Goal: Task Accomplishment & Management: Manage account settings

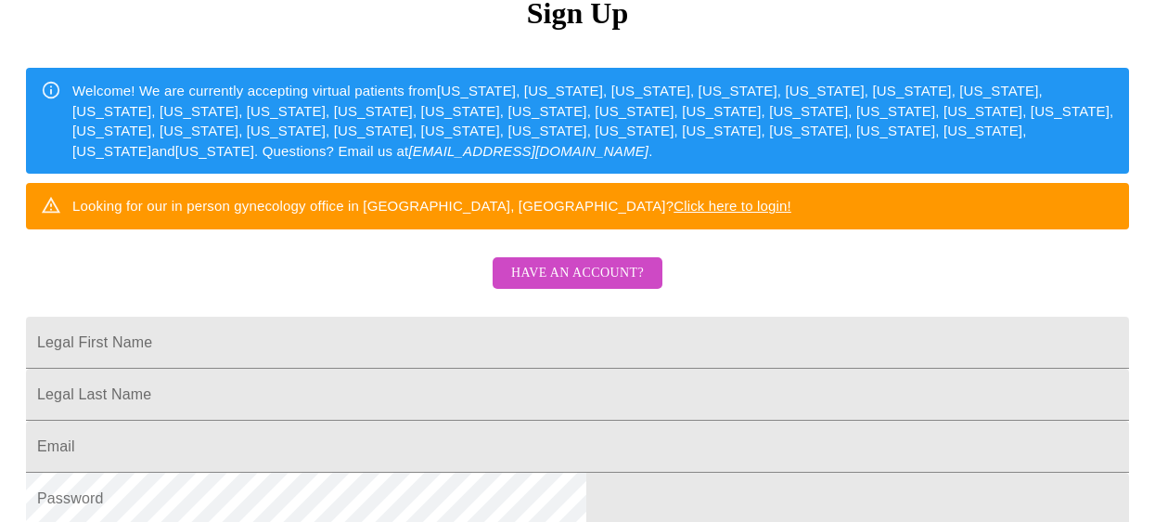
scroll to position [217, 0]
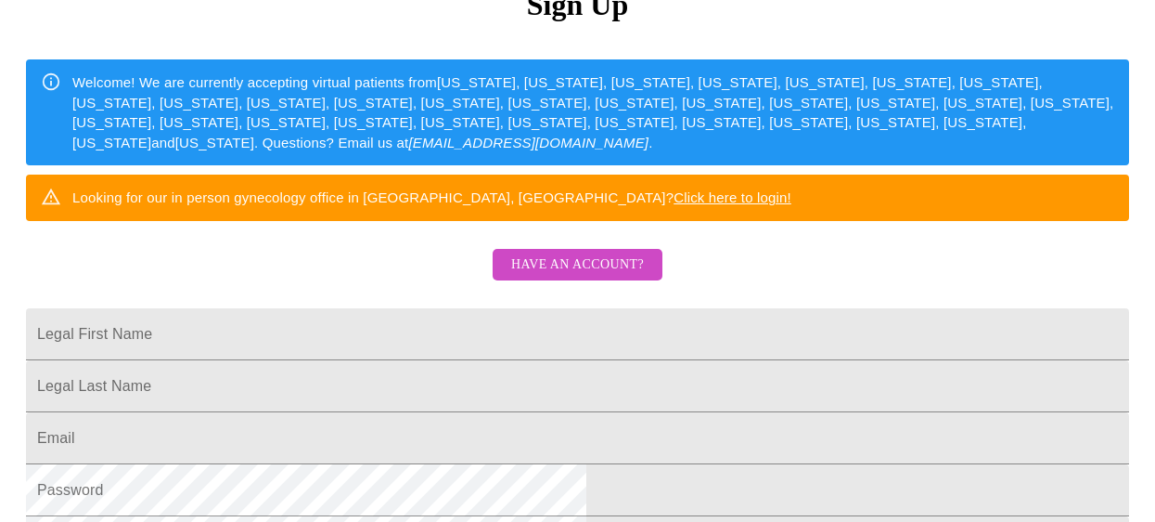
click at [565, 277] on span "Have an account?" at bounding box center [577, 264] width 133 height 23
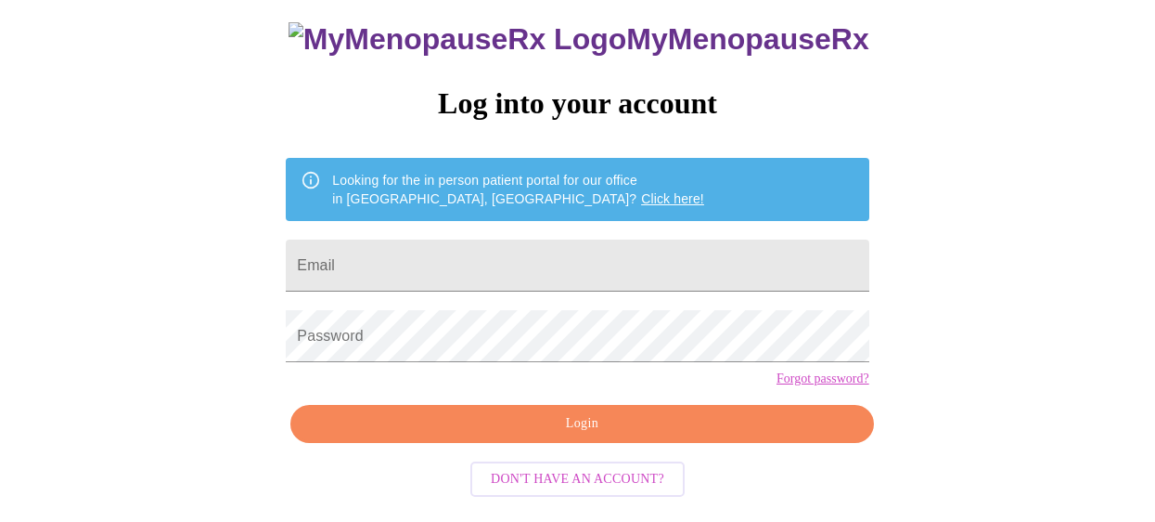
scroll to position [134, 0]
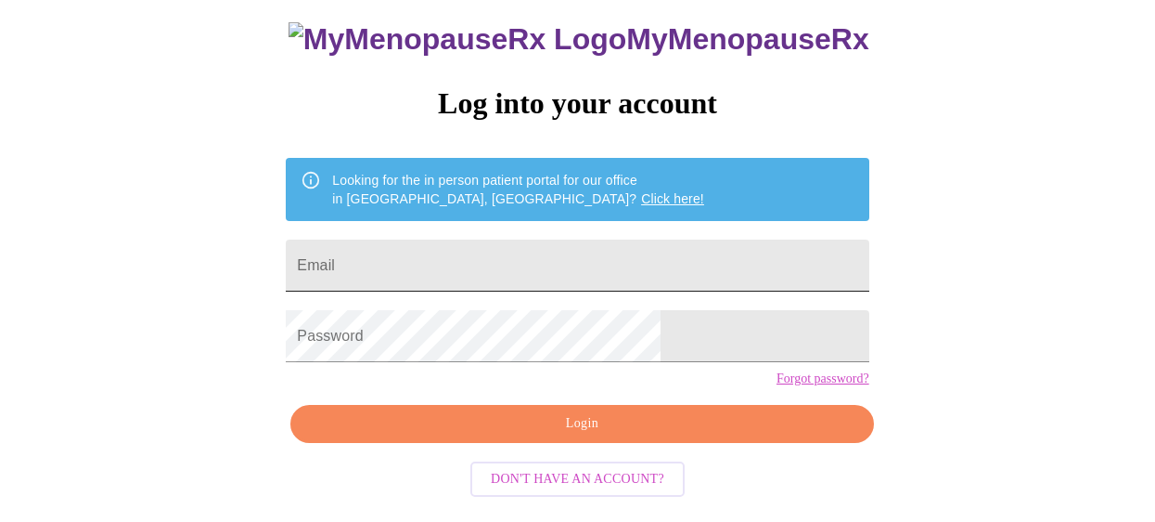
click at [553, 242] on input "Email" at bounding box center [577, 265] width 583 height 52
click at [552, 239] on input "Email" at bounding box center [577, 265] width 583 height 52
type input "[EMAIL_ADDRESS][DOMAIN_NAME]"
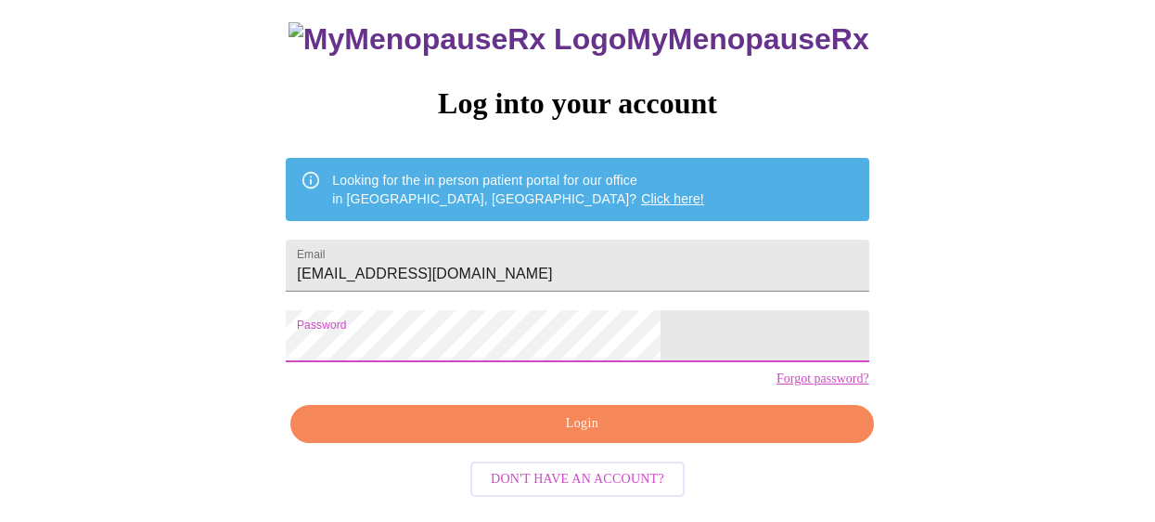
click at [574, 435] on span "Login" at bounding box center [582, 423] width 540 height 23
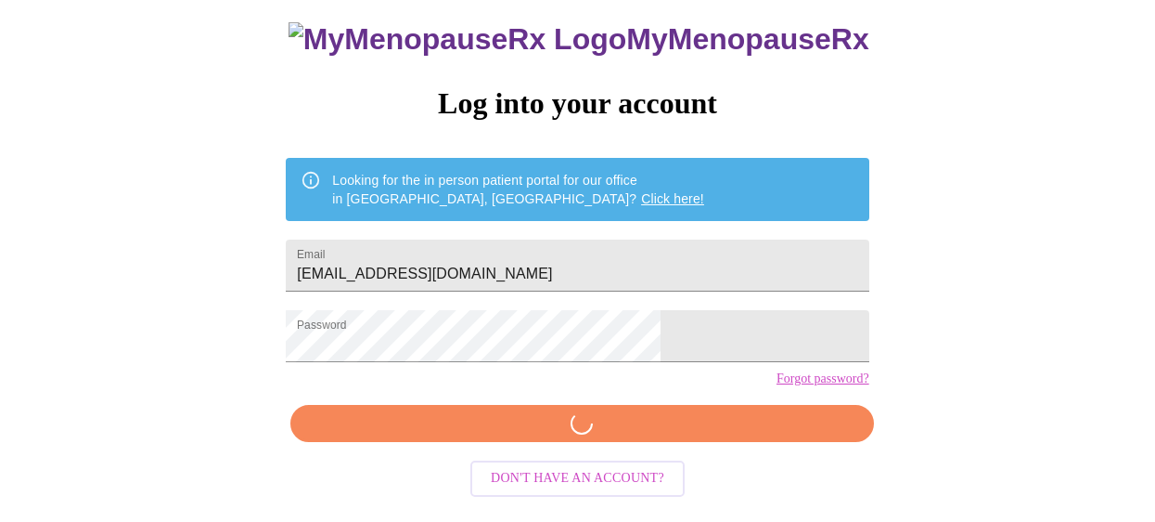
scroll to position [133, 0]
